Goal: Task Accomplishment & Management: Use online tool/utility

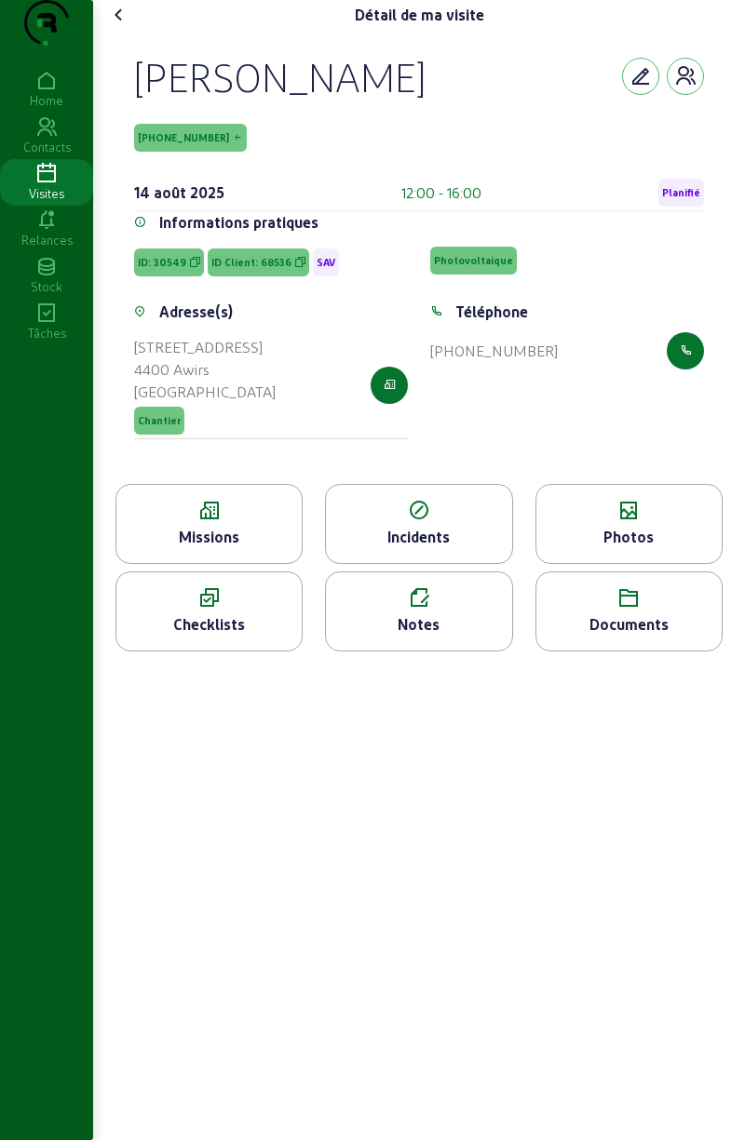
click at [258, 548] on div "Missions" at bounding box center [208, 537] width 185 height 22
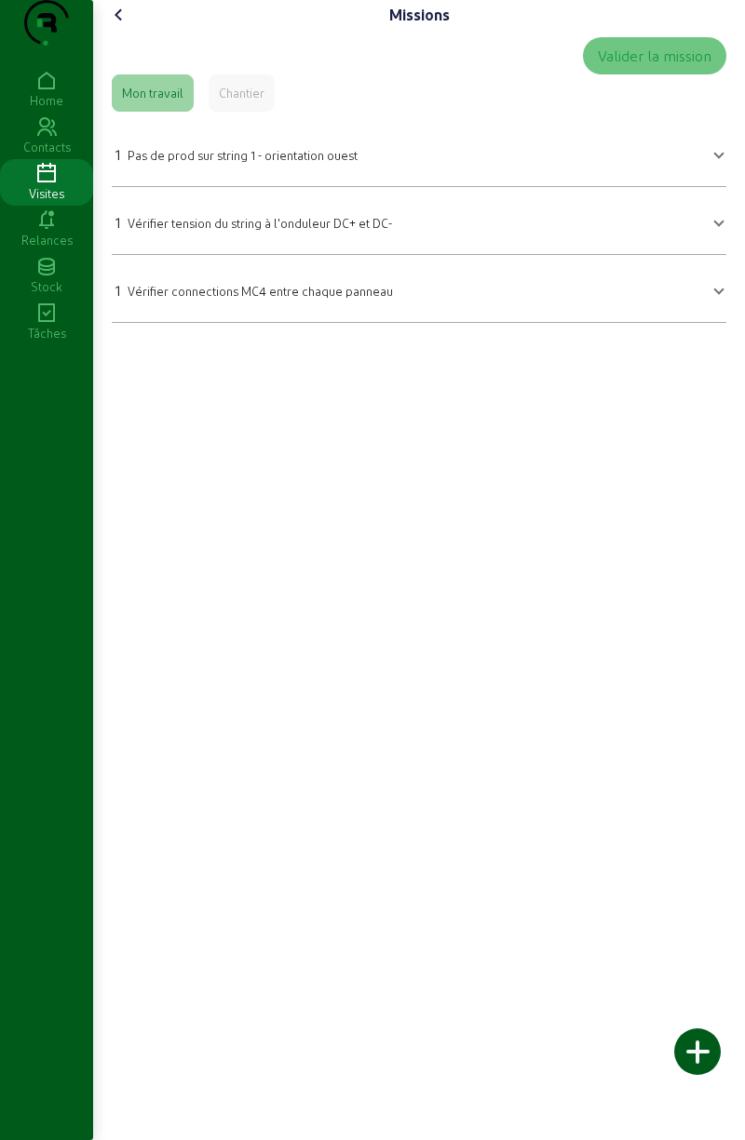
click at [128, 26] on icon at bounding box center [119, 15] width 22 height 22
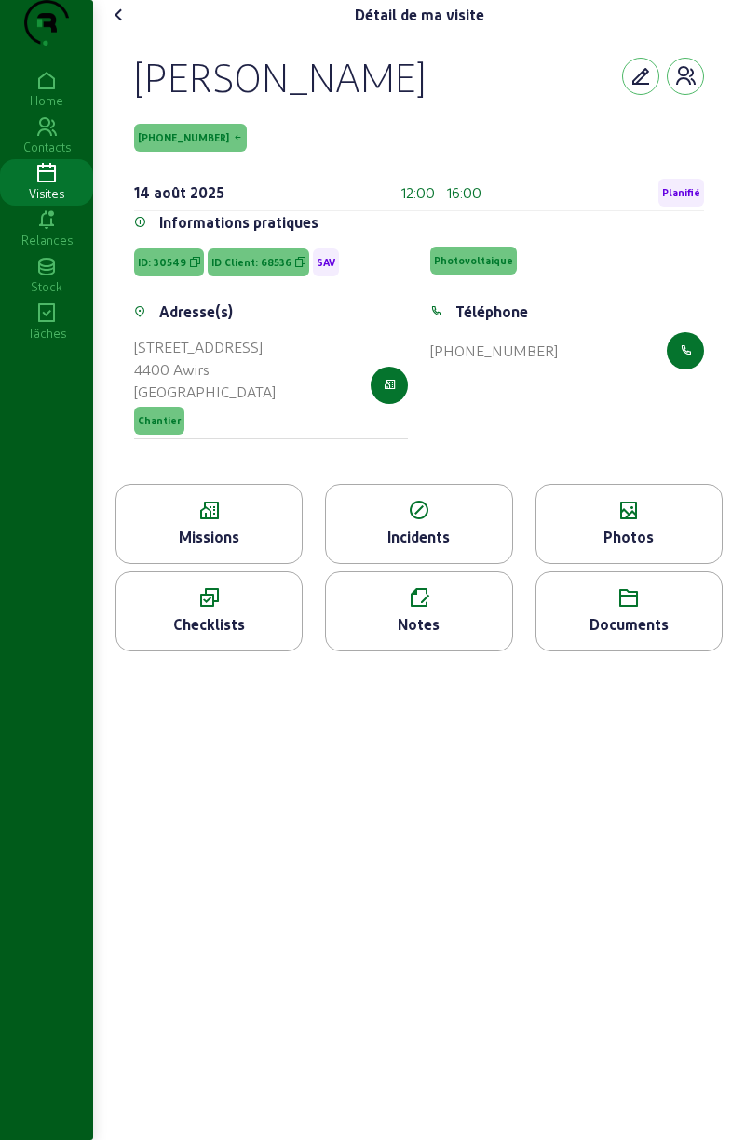
click at [621, 522] on icon at bounding box center [628, 511] width 185 height 22
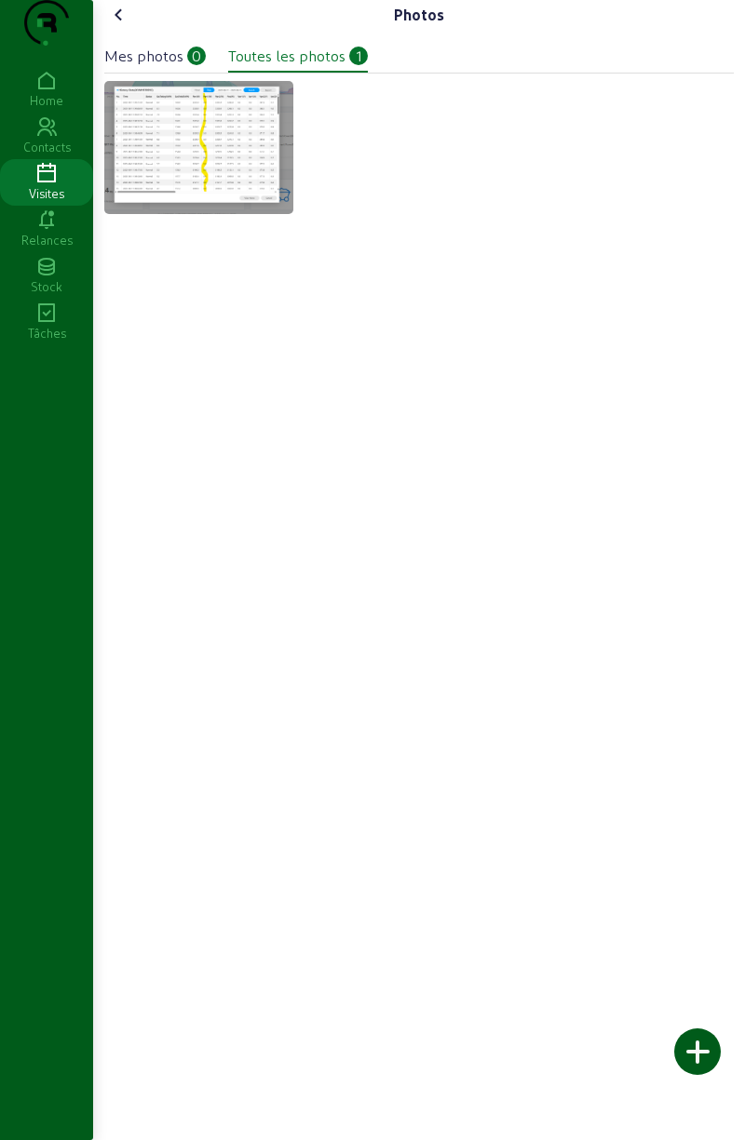
click at [207, 186] on img at bounding box center [198, 147] width 189 height 133
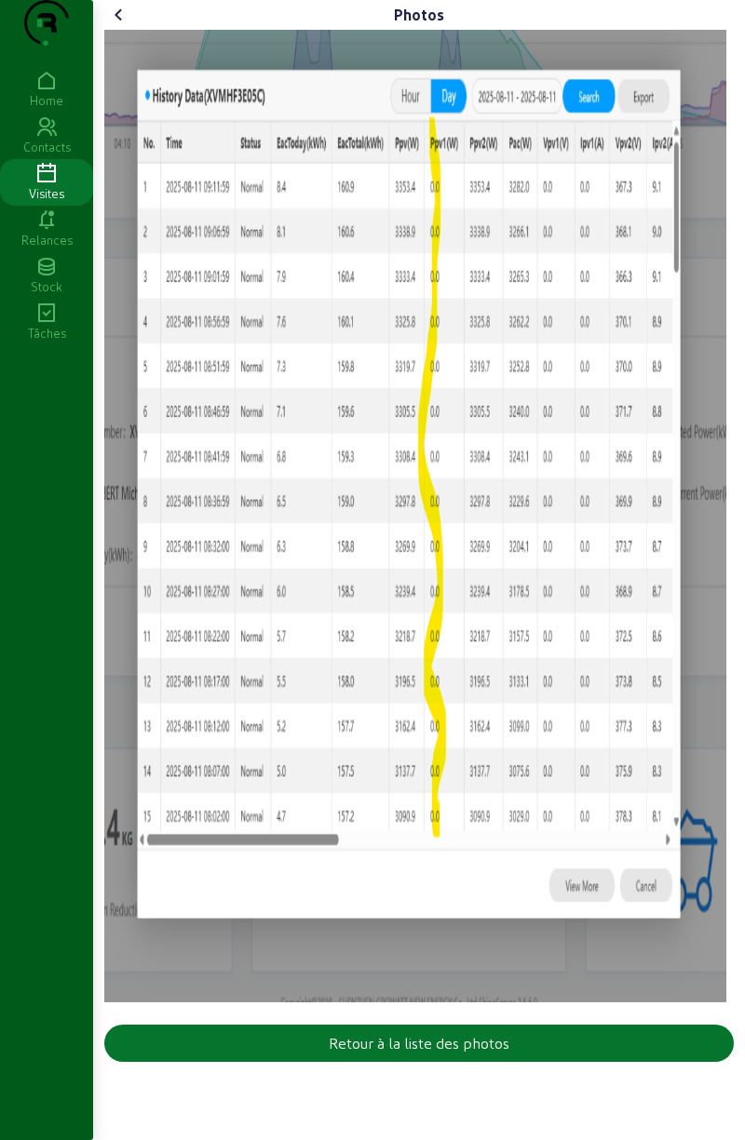
click at [125, 26] on icon at bounding box center [119, 15] width 22 height 22
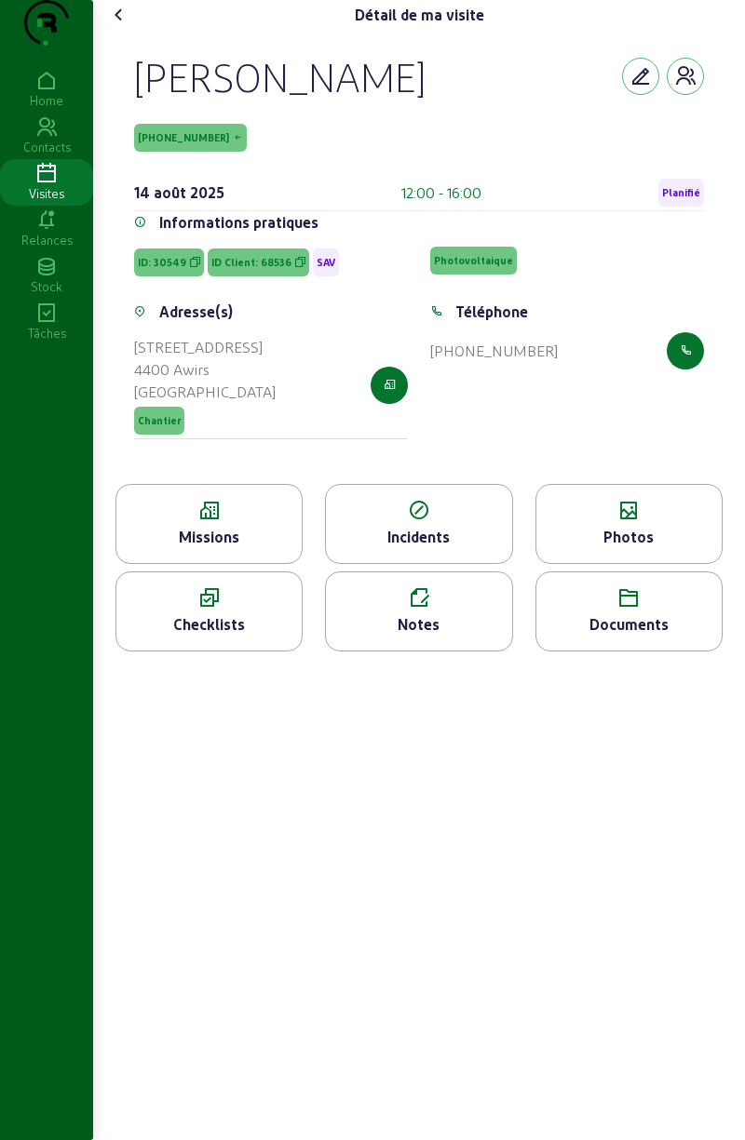
click at [680, 207] on span "Planifié" at bounding box center [681, 193] width 46 height 28
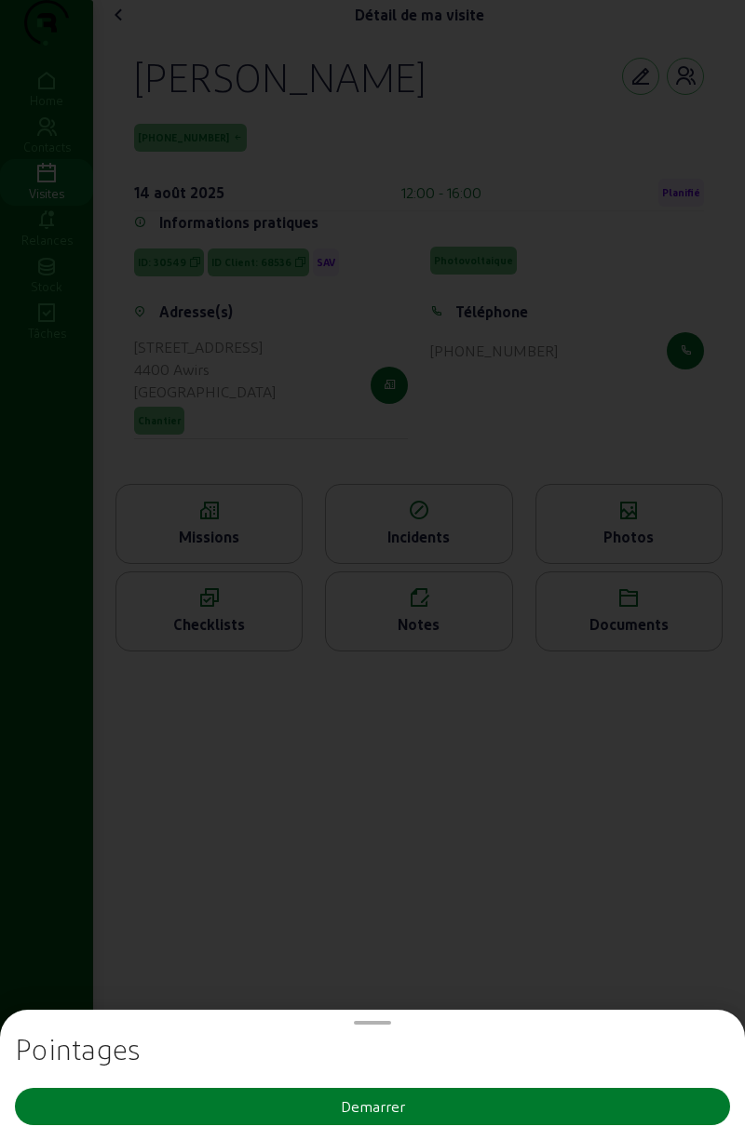
click at [423, 1117] on button "Demarrer" at bounding box center [372, 1106] width 715 height 37
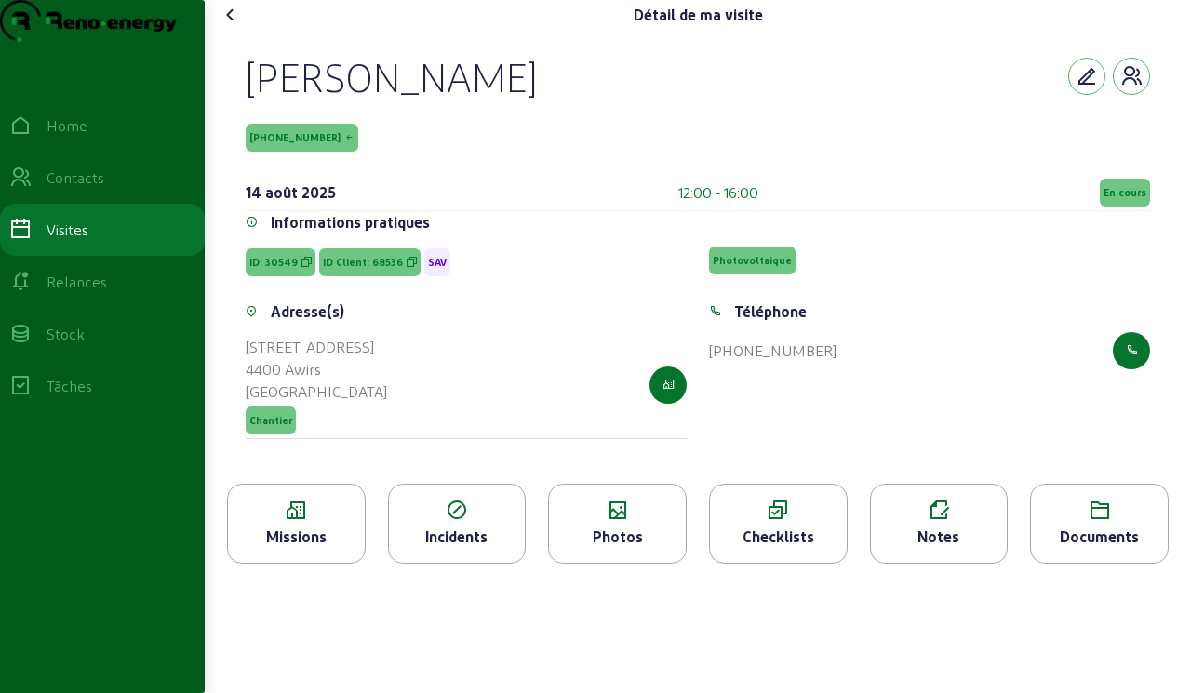
click at [527, 564] on div "Incidents" at bounding box center [457, 524] width 139 height 80
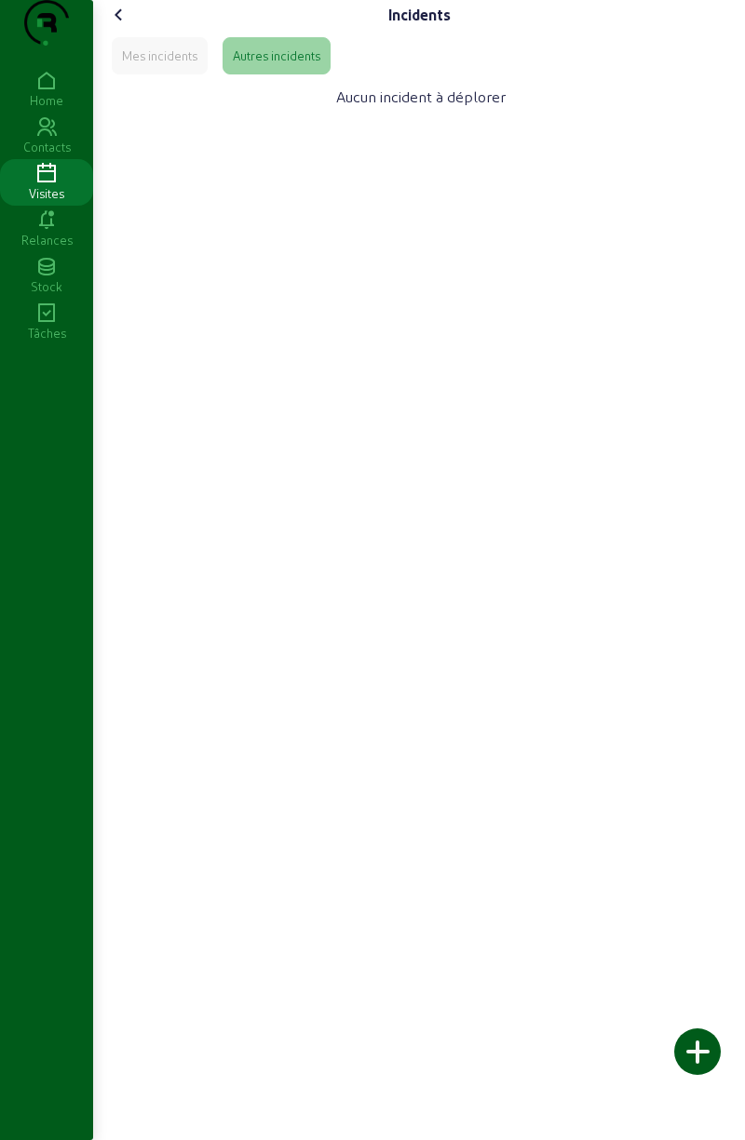
click at [42, 185] on icon at bounding box center [46, 174] width 93 height 22
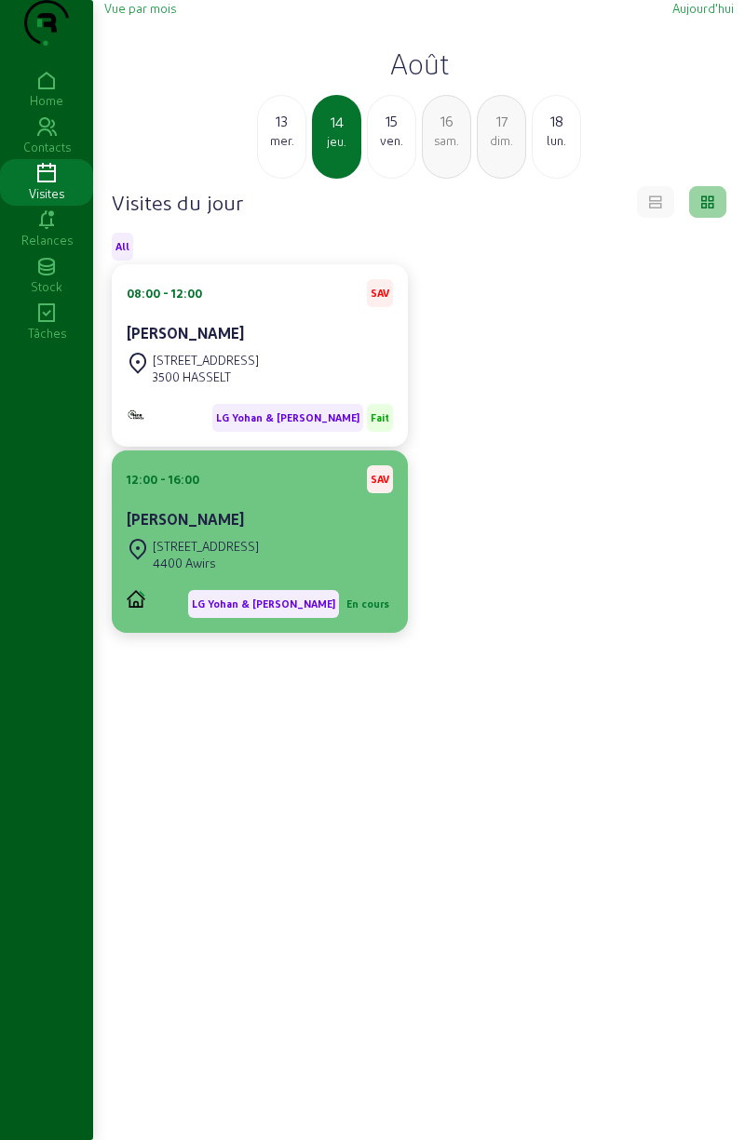
click at [198, 530] on div "[PERSON_NAME]" at bounding box center [260, 519] width 266 height 22
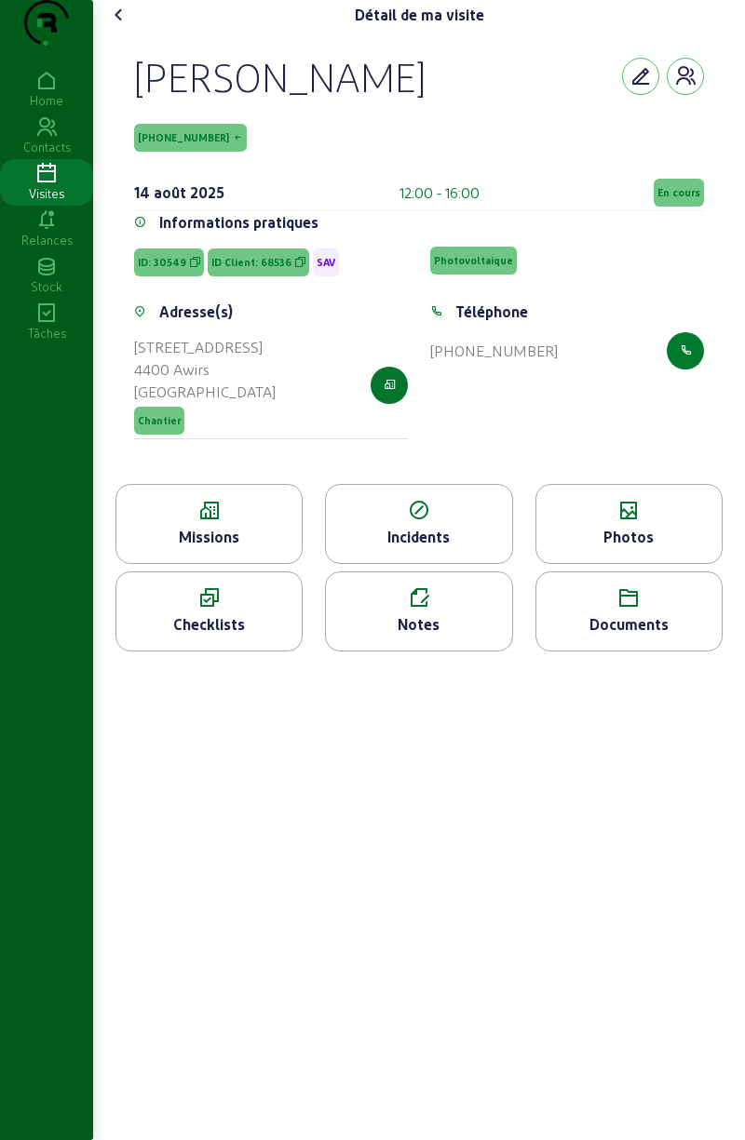
click at [679, 359] on icon "button" at bounding box center [685, 350] width 12 height 17
click at [744, 1115] on div "Détail de ma visite [PERSON_NAME] [PHONE_NUMBER] [DATE] 12:00 - 16:00 En cours …" at bounding box center [418, 570] width 651 height 1140
